Goal: Information Seeking & Learning: Learn about a topic

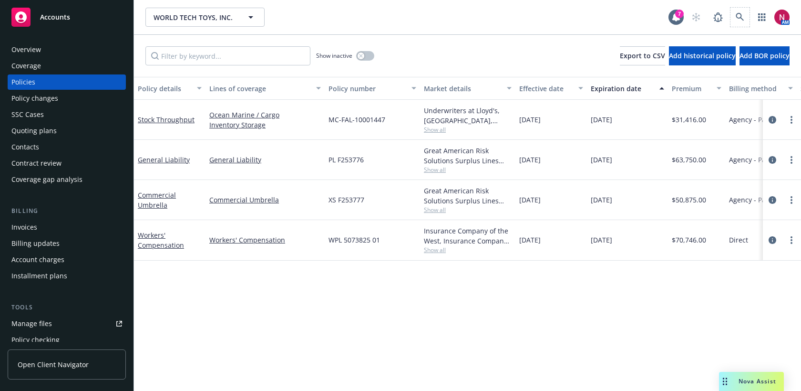
click at [745, 25] on span at bounding box center [740, 17] width 19 height 19
click at [738, 13] on icon at bounding box center [740, 17] width 8 height 8
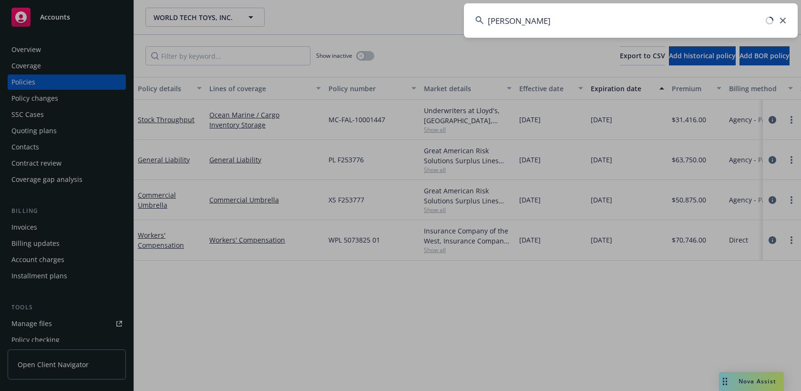
type input "ayala mg"
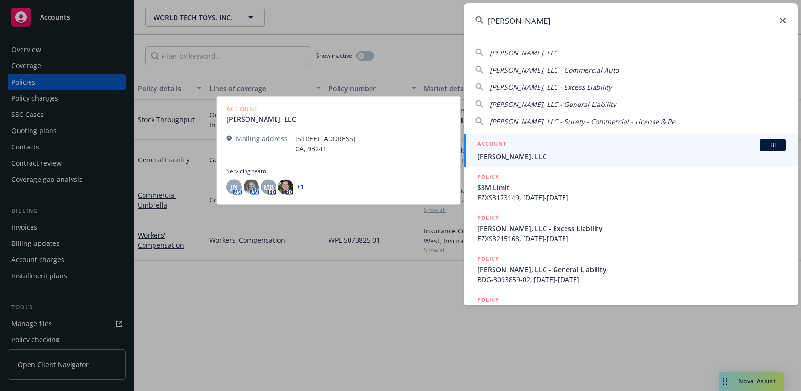
click at [674, 148] on div "ACCOUNT BI" at bounding box center [631, 145] width 309 height 12
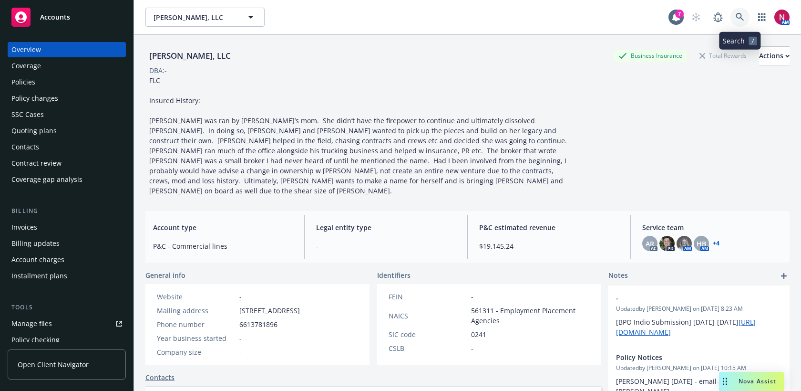
click at [743, 17] on icon at bounding box center [740, 17] width 9 height 9
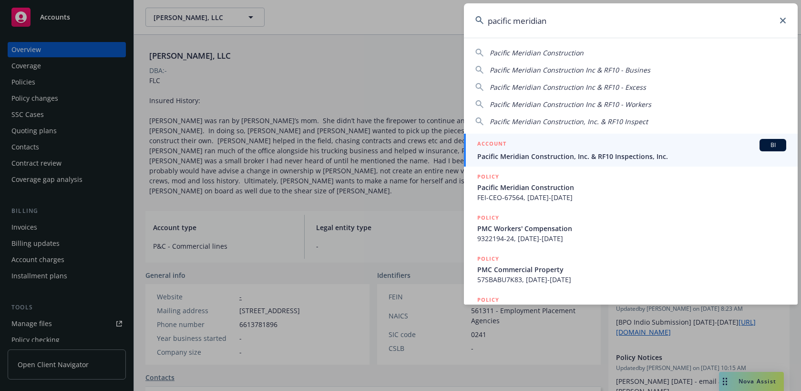
type input "pacific meridian"
click at [653, 143] on div "ACCOUNT BI" at bounding box center [631, 145] width 309 height 12
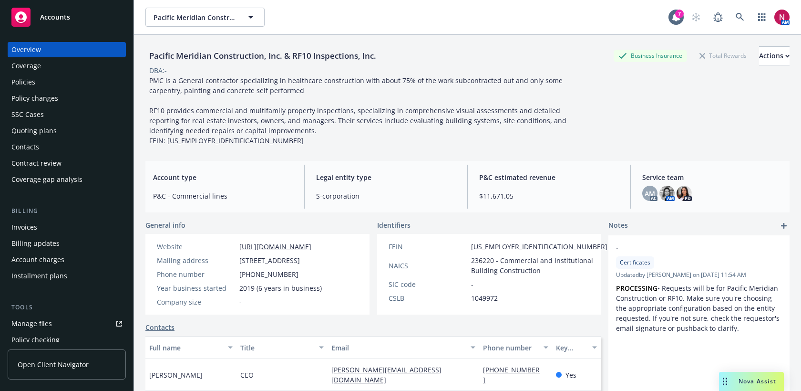
click at [63, 131] on div "Quoting plans" at bounding box center [66, 130] width 111 height 15
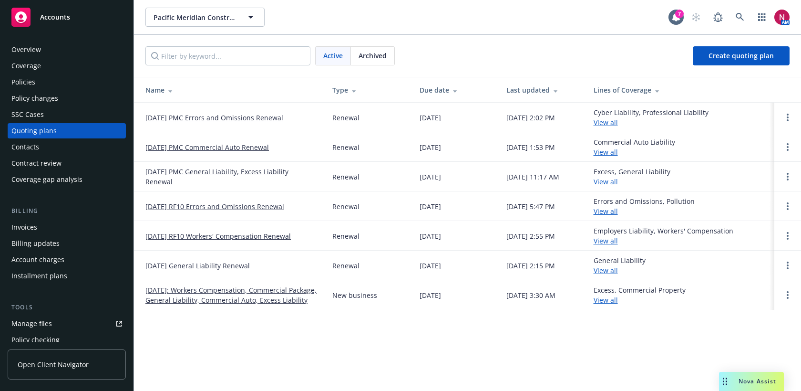
click at [63, 48] on div "Overview" at bounding box center [66, 49] width 111 height 15
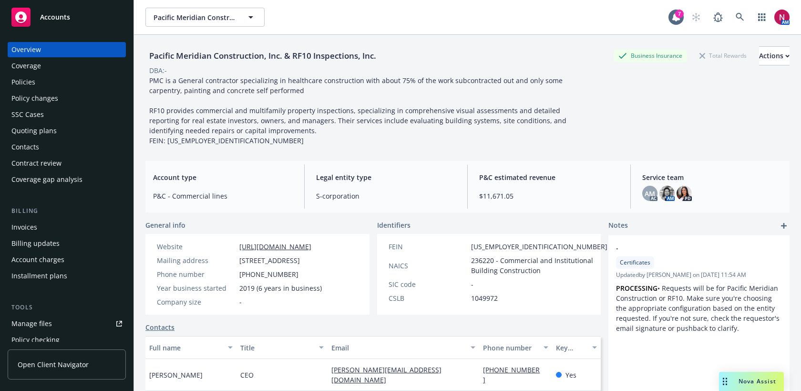
click at [51, 79] on div "Policies" at bounding box center [66, 81] width 111 height 15
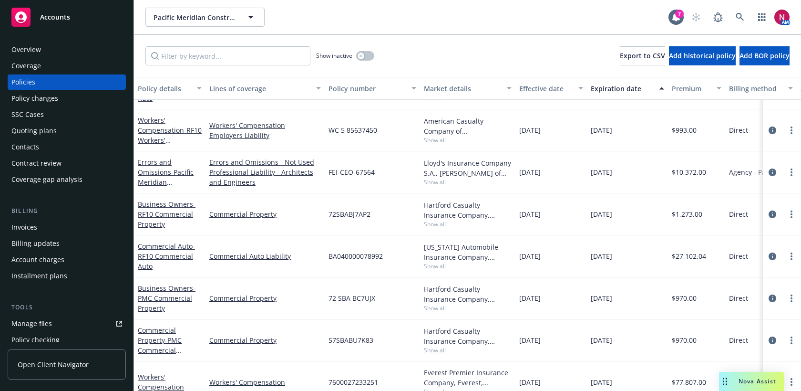
scroll to position [159, 0]
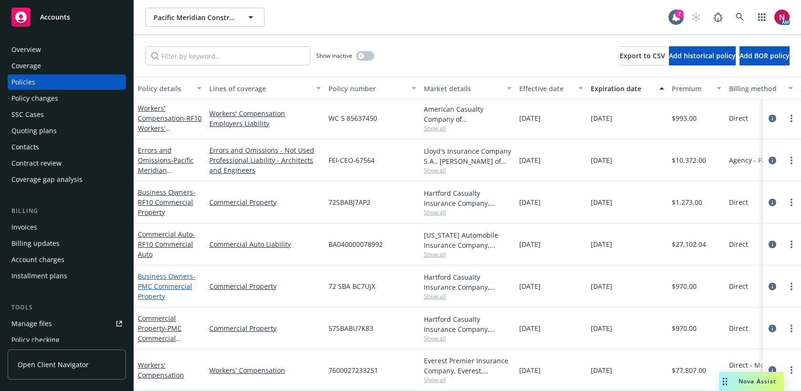
click at [168, 277] on link "Business Owners - PMC Commercial Property" at bounding box center [167, 285] width 58 height 29
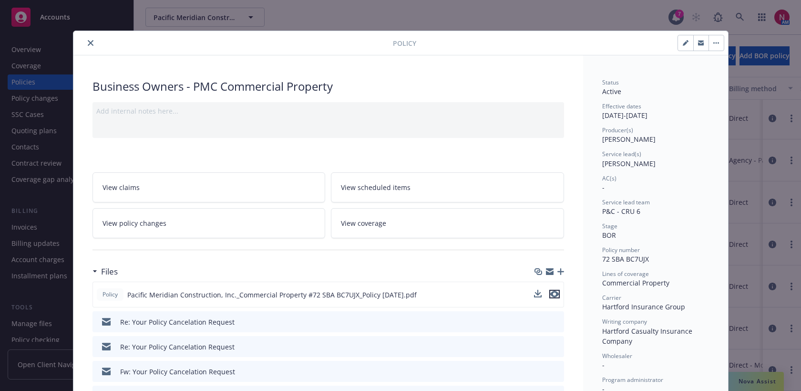
click at [556, 293] on icon "preview file" at bounding box center [554, 293] width 9 height 7
click at [88, 43] on icon "close" at bounding box center [91, 43] width 6 height 6
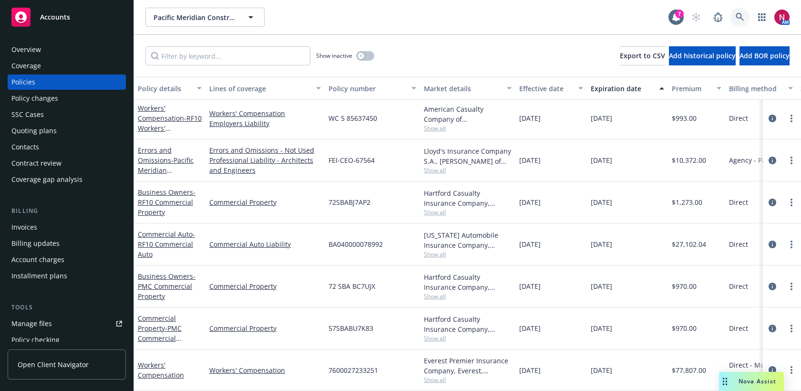
click at [742, 17] on icon at bounding box center [740, 17] width 9 height 9
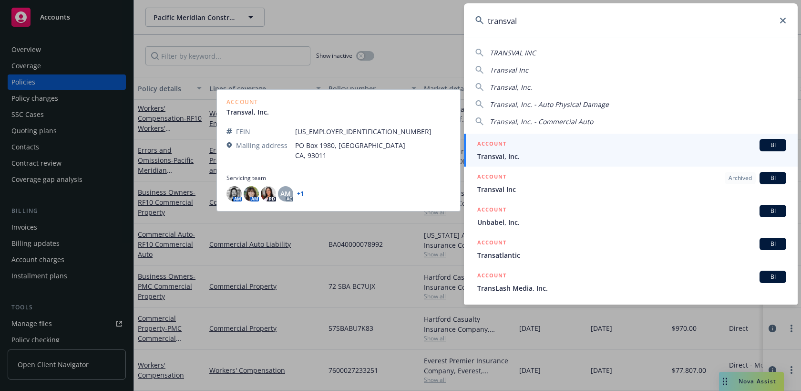
type input "transval"
click at [583, 144] on div "ACCOUNT BI" at bounding box center [631, 145] width 309 height 12
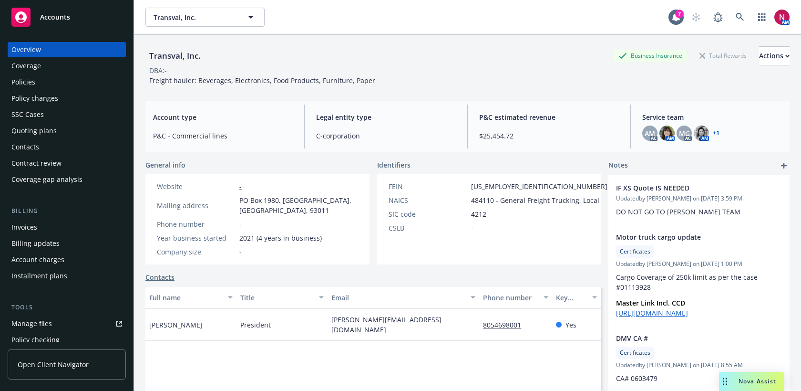
click at [29, 86] on div "Policies" at bounding box center [23, 81] width 24 height 15
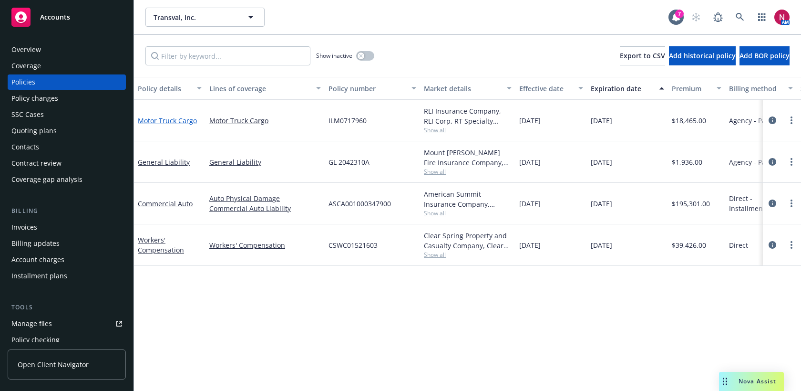
click at [157, 122] on link "Motor Truck Cargo" at bounding box center [167, 120] width 59 height 9
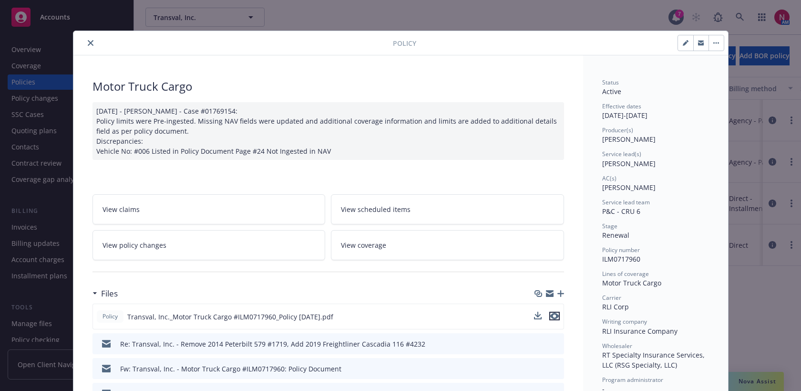
click at [556, 316] on icon "preview file" at bounding box center [554, 315] width 9 height 7
click at [89, 42] on icon "close" at bounding box center [91, 43] width 6 height 6
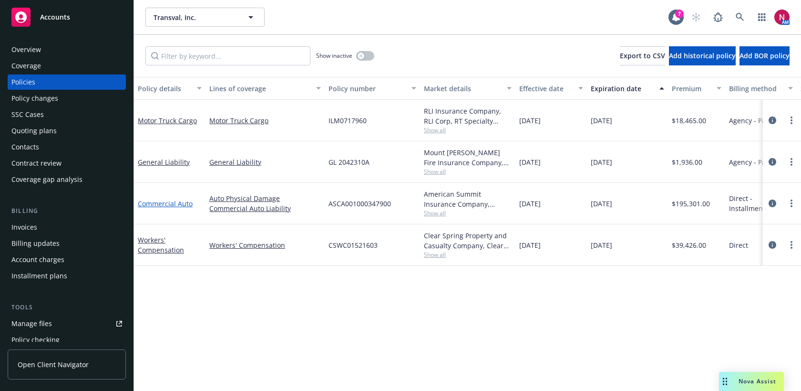
click at [178, 201] on link "Commercial Auto" at bounding box center [165, 203] width 55 height 9
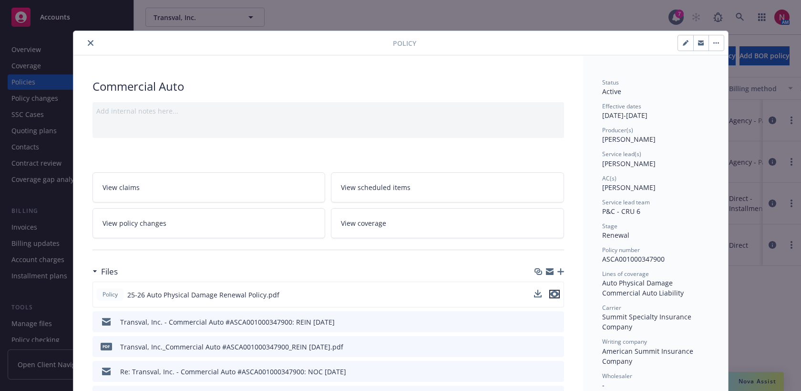
click at [556, 291] on icon "preview file" at bounding box center [554, 293] width 9 height 7
click at [89, 41] on icon "close" at bounding box center [91, 43] width 6 height 6
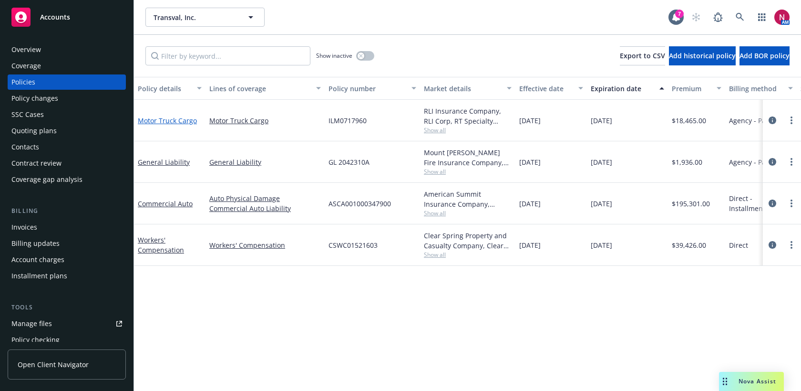
click at [160, 123] on link "Motor Truck Cargo" at bounding box center [167, 120] width 59 height 9
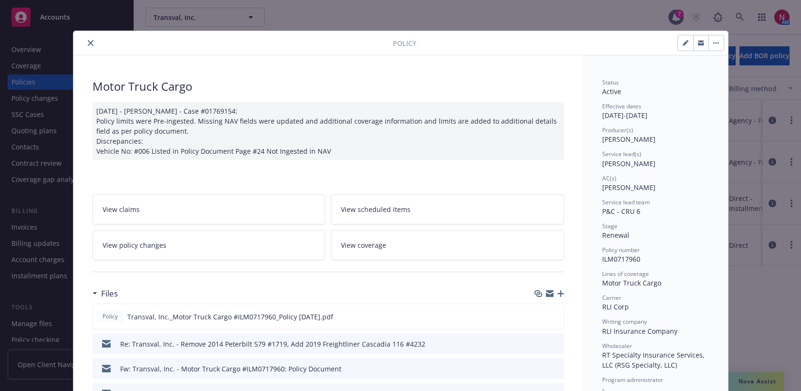
scroll to position [29, 0]
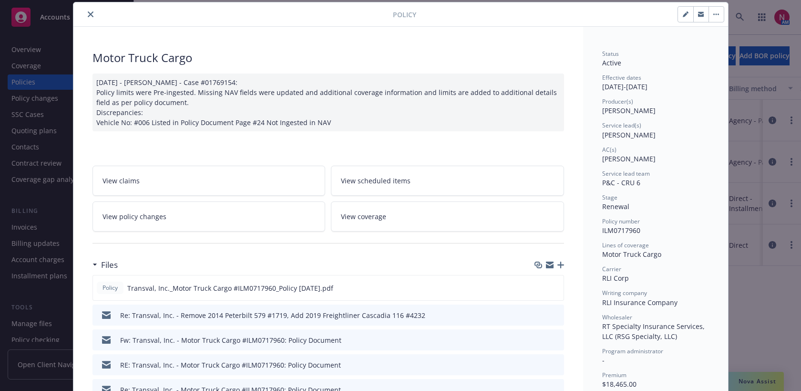
click at [184, 222] on link "View policy changes" at bounding box center [209, 216] width 233 height 30
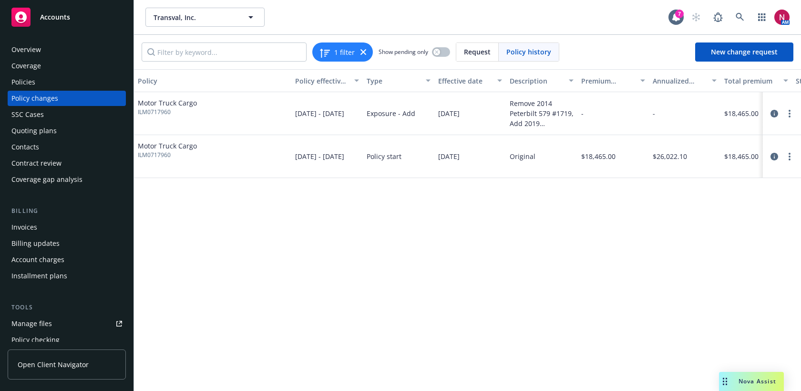
click at [532, 123] on div "Remove 2014 Peterbilt 579 #1719, Add 2019 Freightliner Cascadia 116 #4232" at bounding box center [542, 113] width 64 height 30
click at [773, 112] on icon "circleInformation" at bounding box center [775, 114] width 8 height 8
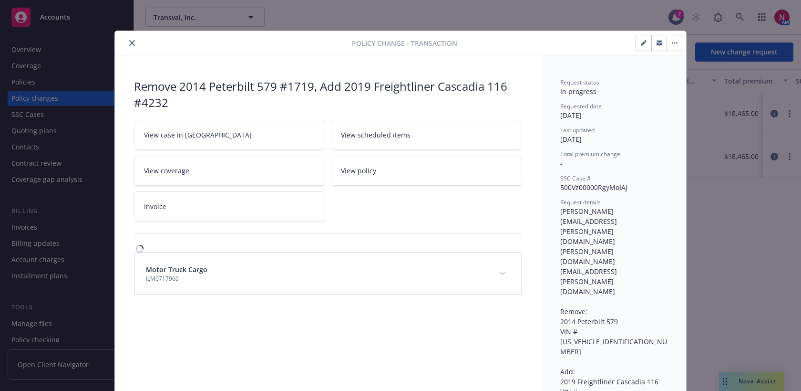
scroll to position [14, 0]
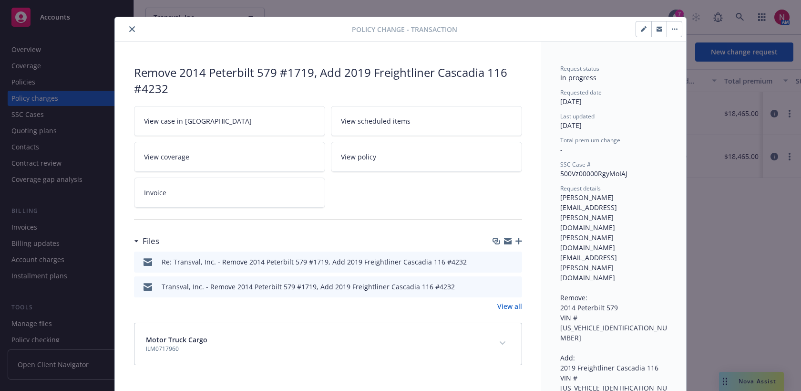
click at [509, 346] on button "expand content" at bounding box center [502, 342] width 15 height 15
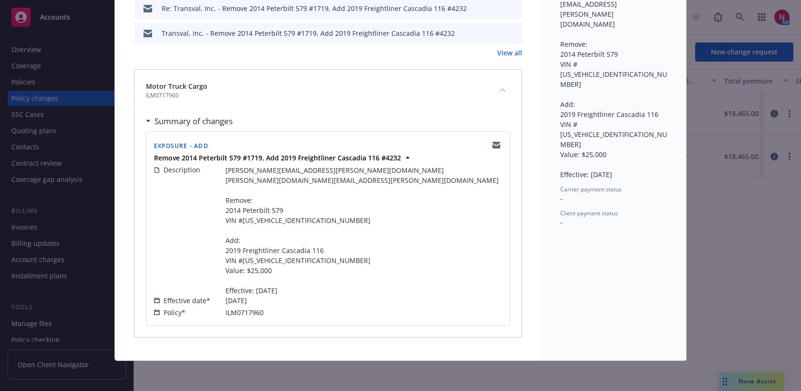
scroll to position [0, 0]
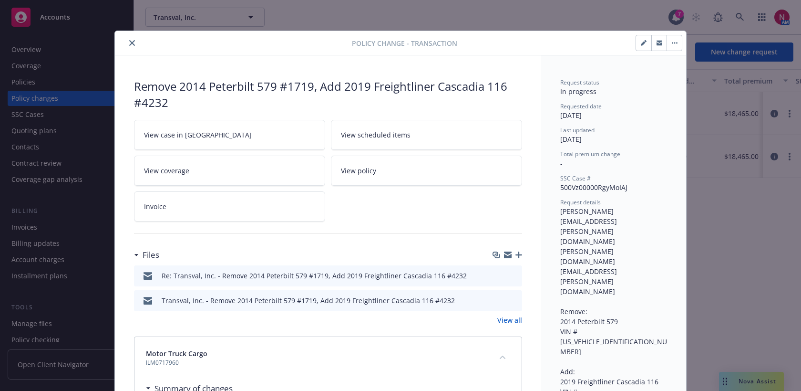
click at [131, 45] on icon "close" at bounding box center [132, 43] width 6 height 6
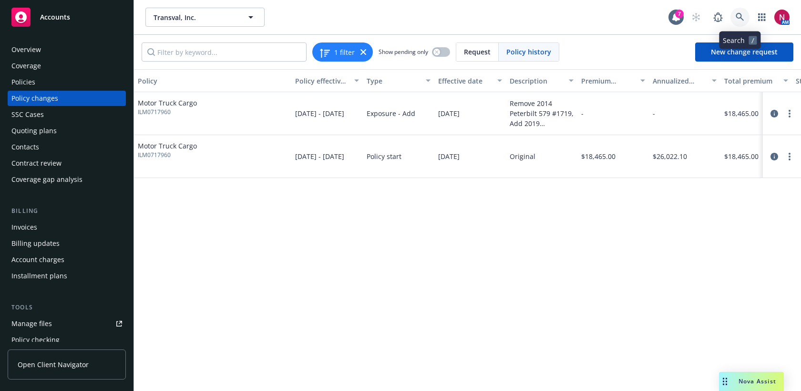
click at [738, 14] on icon at bounding box center [740, 17] width 9 height 9
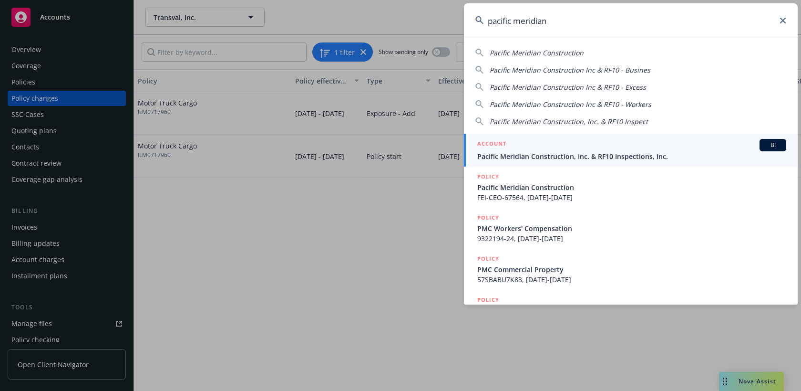
type input "pacific meridian"
click at [620, 153] on span "Pacific Meridian Construction, Inc. & RF10 Inspections, Inc." at bounding box center [631, 156] width 309 height 10
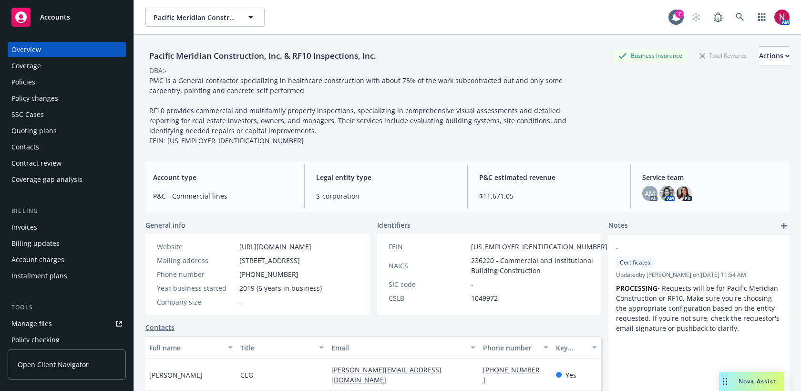
click at [57, 129] on div "Quoting plans" at bounding box center [66, 130] width 111 height 15
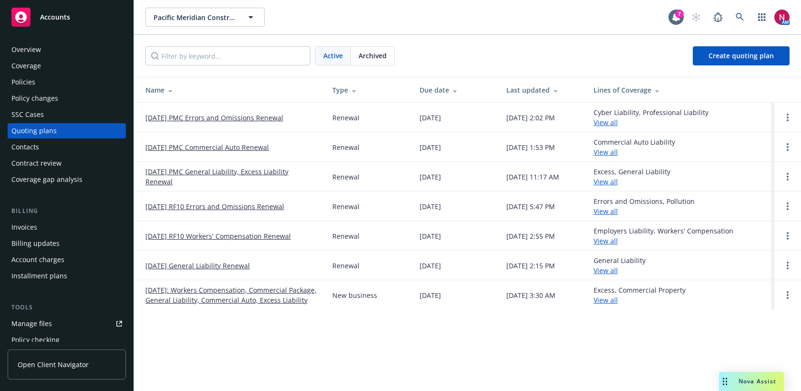
click at [80, 49] on div "Overview" at bounding box center [66, 49] width 111 height 15
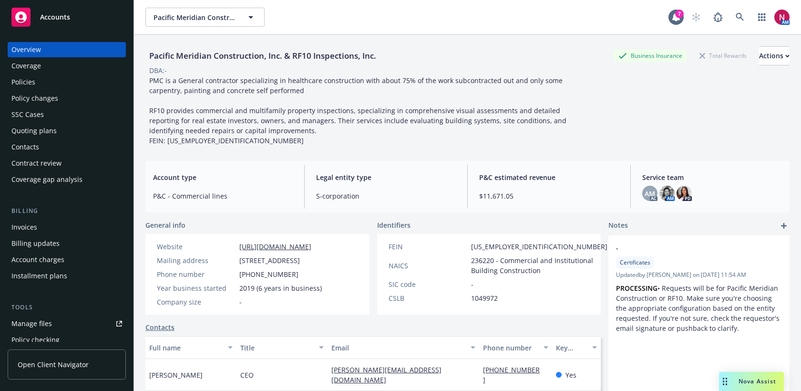
drag, startPoint x: 241, startPoint y: 260, endPoint x: 297, endPoint y: 270, distance: 57.1
click at [297, 265] on span "1572 North Batavia Street Ste 2, Orange, CA, 92865" at bounding box center [269, 260] width 61 height 10
copy span "1572 North Batavia Street Ste 2, Orange, CA, 92865"
click at [35, 93] on div "Policy changes" at bounding box center [34, 98] width 47 height 15
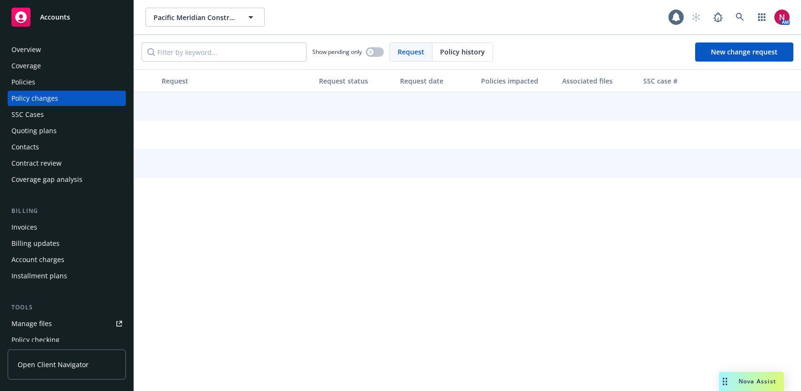
click at [30, 81] on div "Policies" at bounding box center [23, 81] width 24 height 15
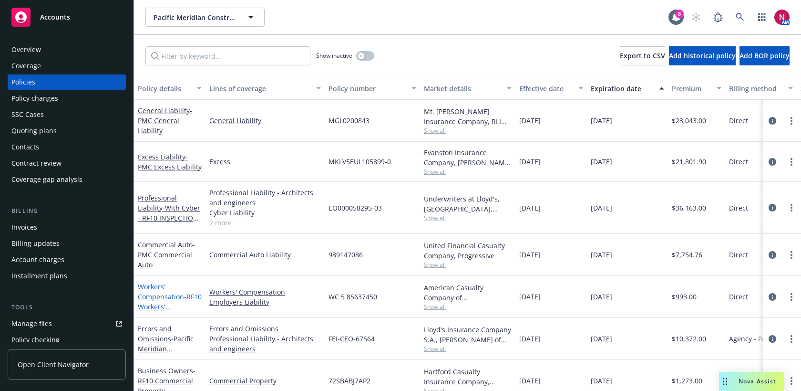
scroll to position [65, 0]
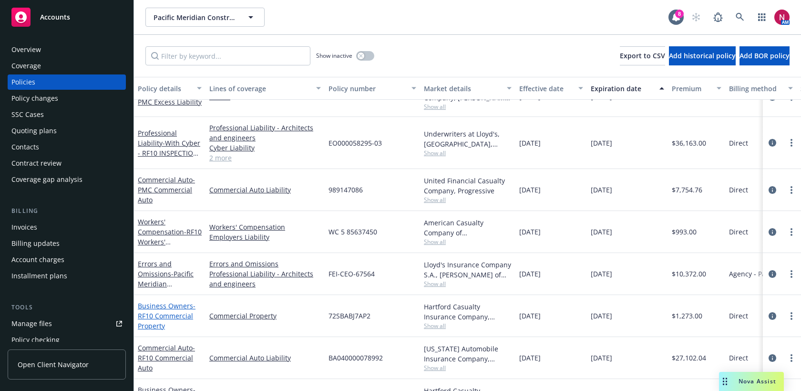
click at [168, 306] on link "Business Owners - RF10 Commercial Property" at bounding box center [167, 315] width 58 height 29
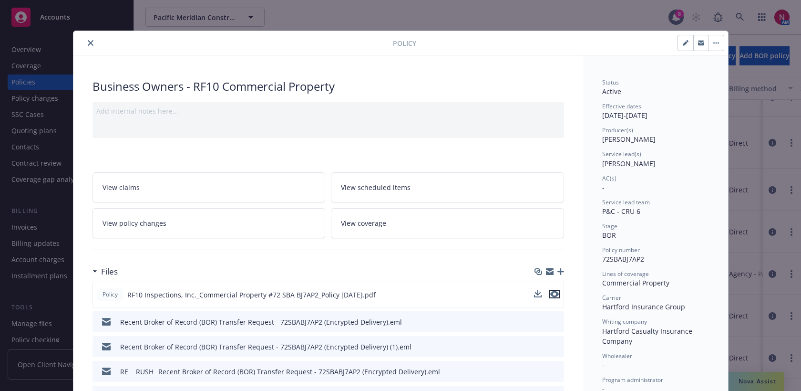
click at [558, 293] on icon "preview file" at bounding box center [554, 293] width 9 height 7
click at [91, 41] on icon "close" at bounding box center [91, 43] width 6 height 6
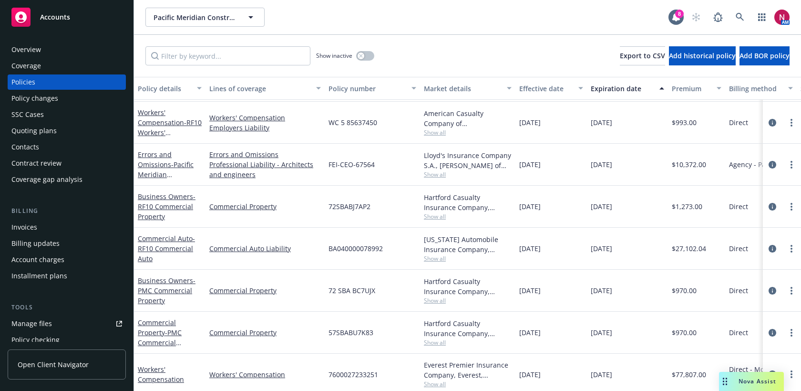
scroll to position [159, 0]
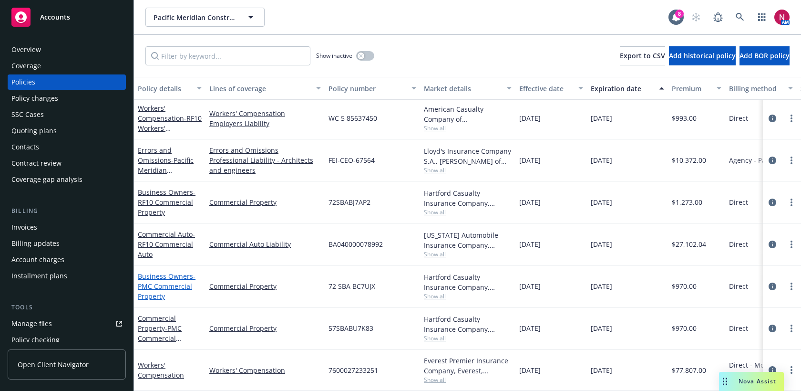
click at [163, 283] on span "- PMC Commercial Property" at bounding box center [167, 285] width 58 height 29
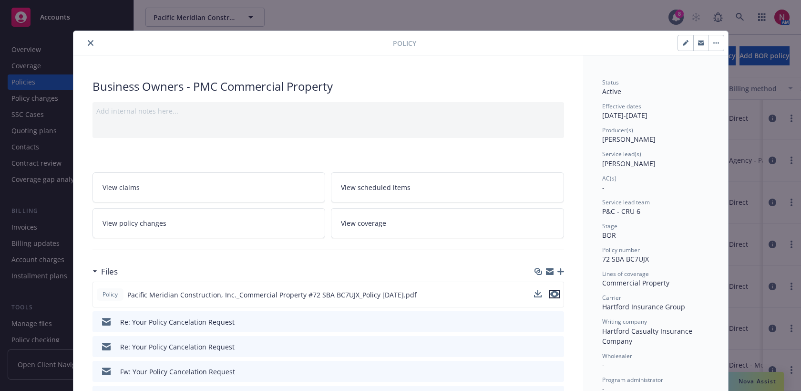
click at [556, 293] on icon "preview file" at bounding box center [554, 293] width 9 height 7
click at [92, 42] on icon "close" at bounding box center [91, 43] width 6 height 6
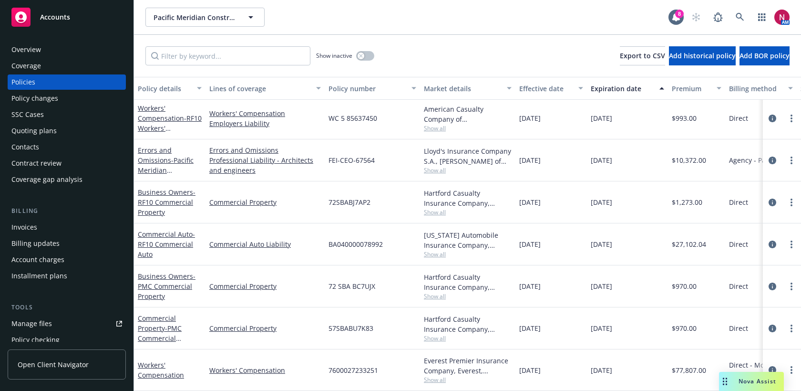
click at [46, 134] on div "Quoting plans" at bounding box center [33, 130] width 45 height 15
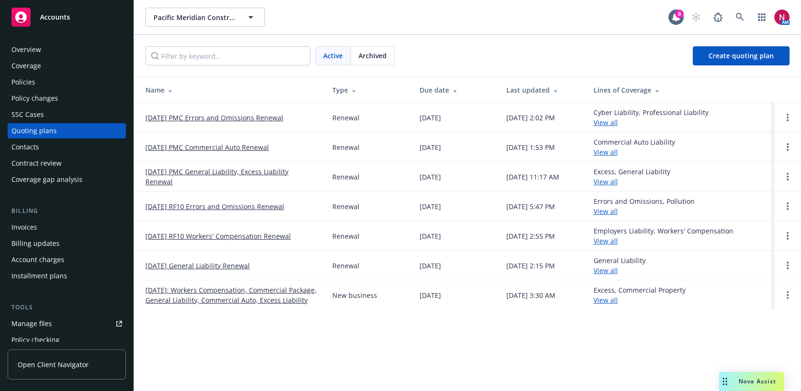
click at [185, 168] on link "[DATE] PMC General Liability, Excess Liability Renewal" at bounding box center [231, 176] width 172 height 20
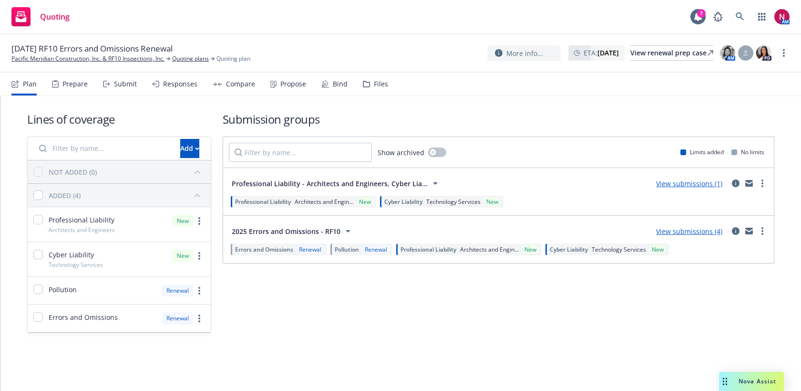
click at [128, 86] on div "Submit" at bounding box center [125, 84] width 23 height 8
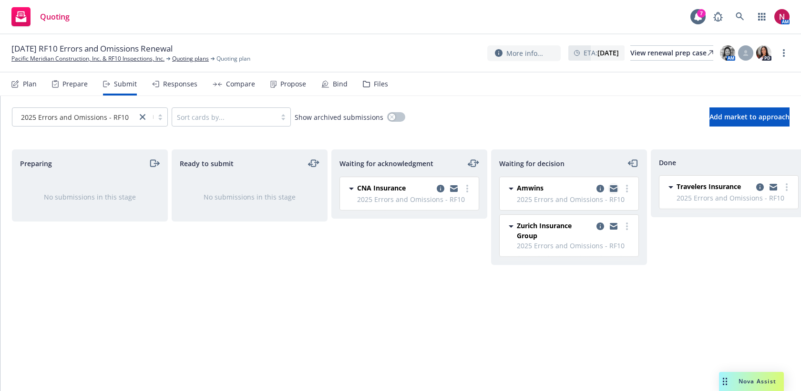
click at [615, 187] on icon "copy logging email" at bounding box center [614, 186] width 8 height 3
